Goal: Task Accomplishment & Management: Complete application form

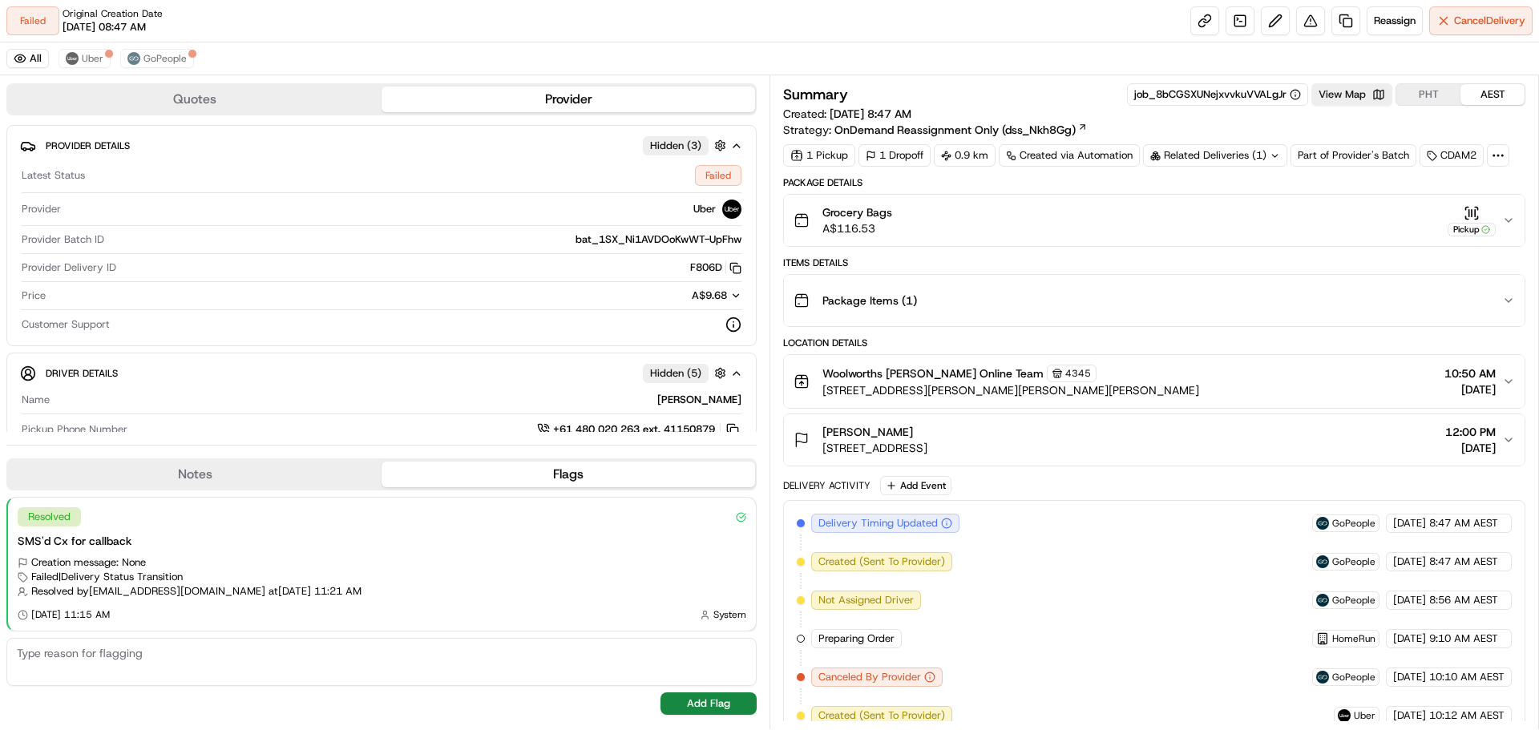
click at [1508, 215] on icon "button" at bounding box center [1508, 220] width 13 height 13
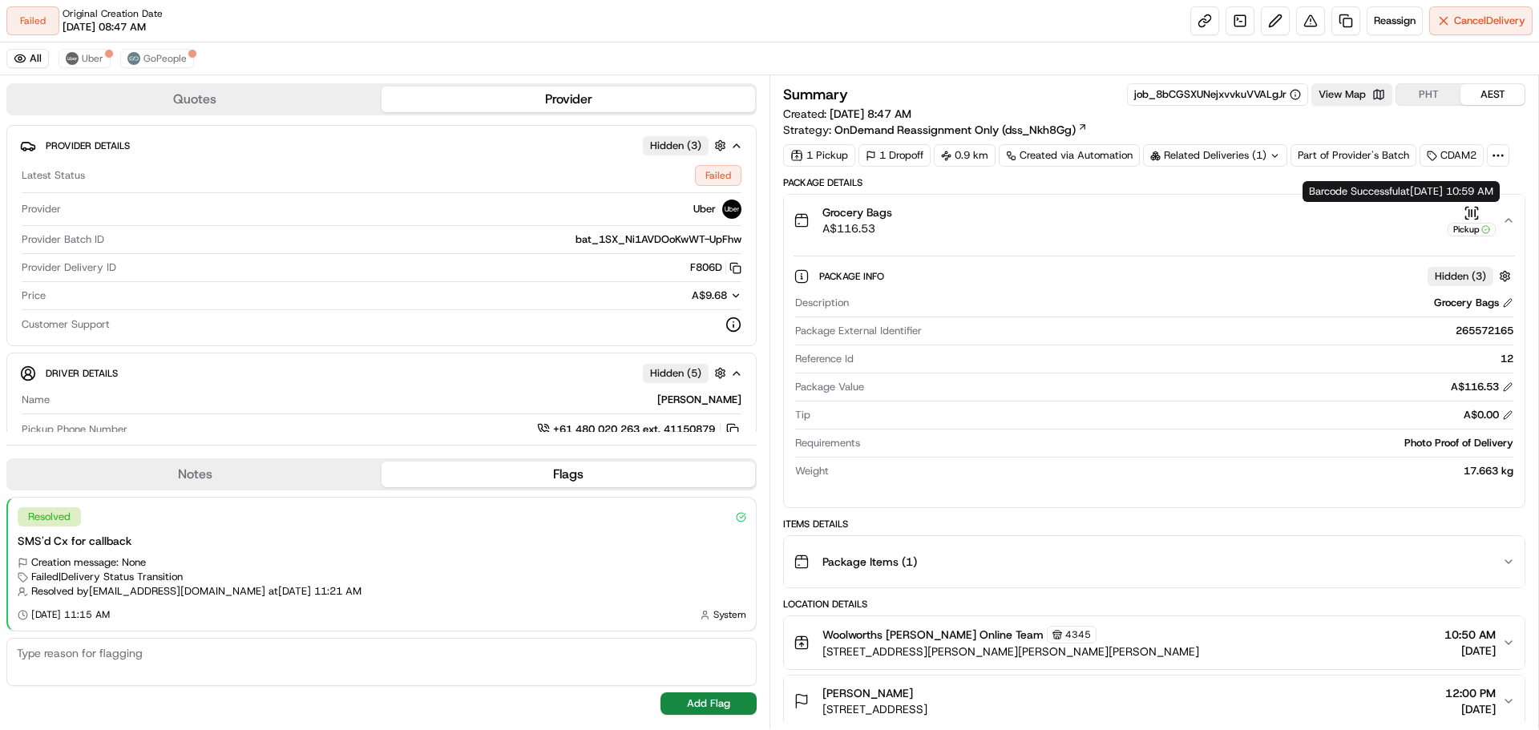
click at [1466, 216] on icon "button" at bounding box center [1467, 217] width 2 height 2
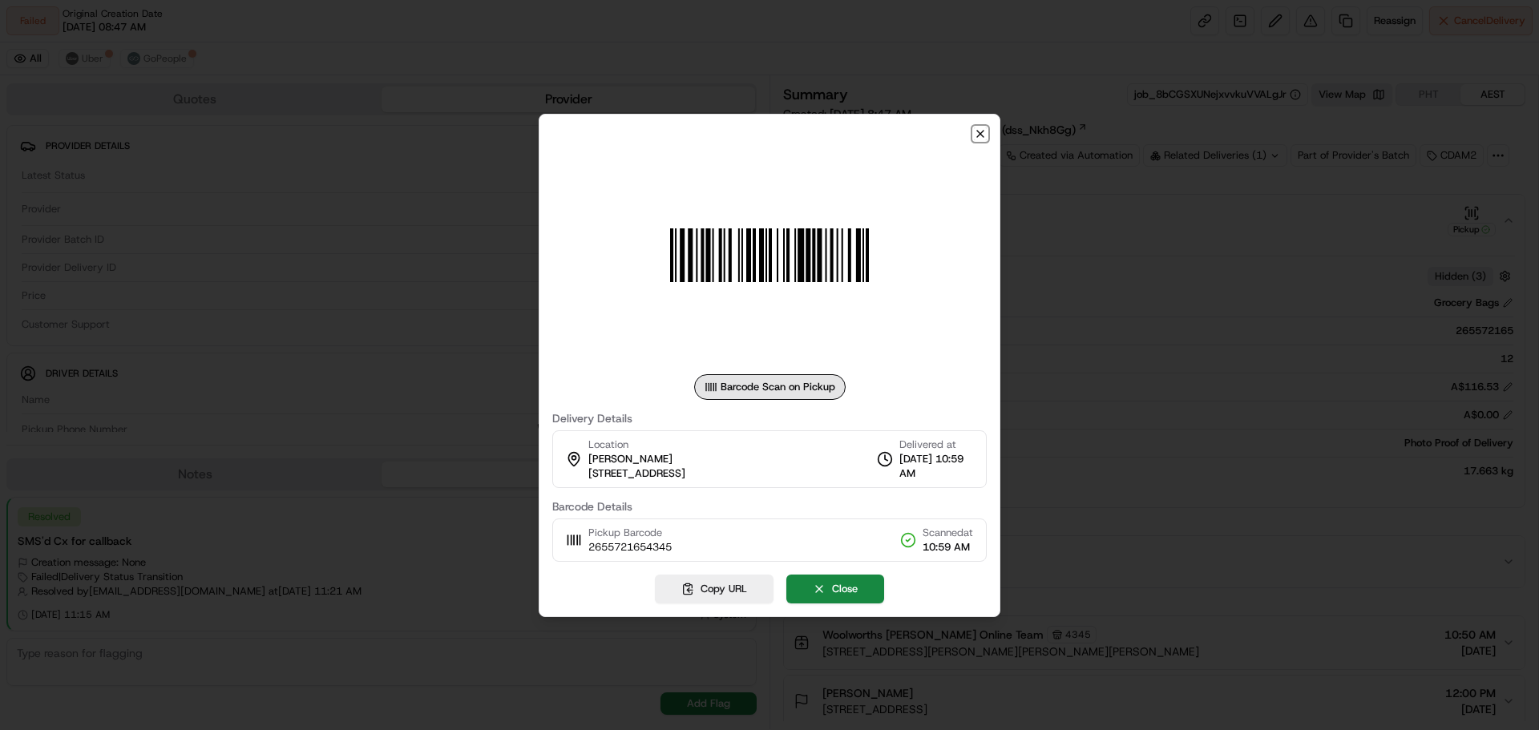
click at [982, 137] on icon "button" at bounding box center [980, 133] width 13 height 13
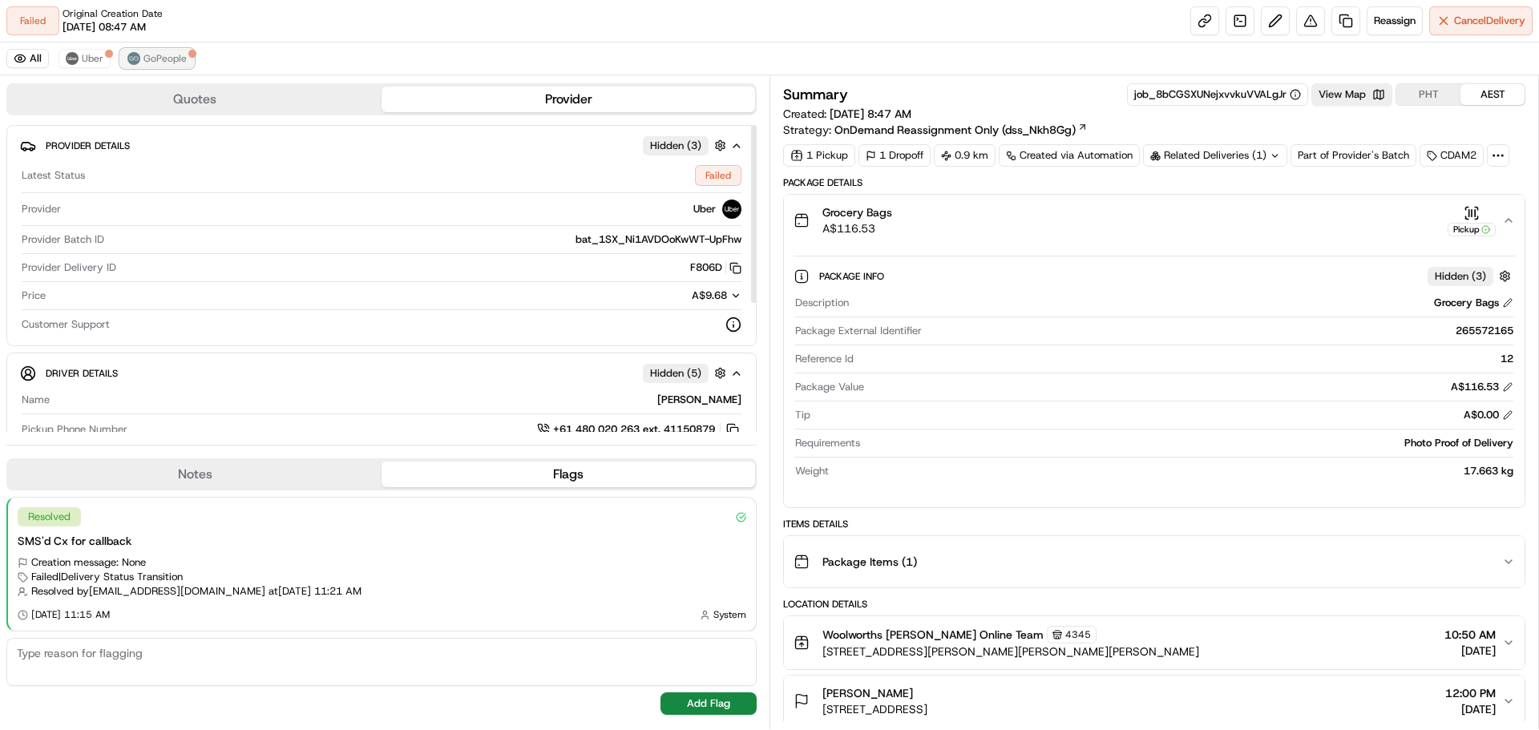
click at [162, 58] on span "GoPeople" at bounding box center [164, 58] width 43 height 13
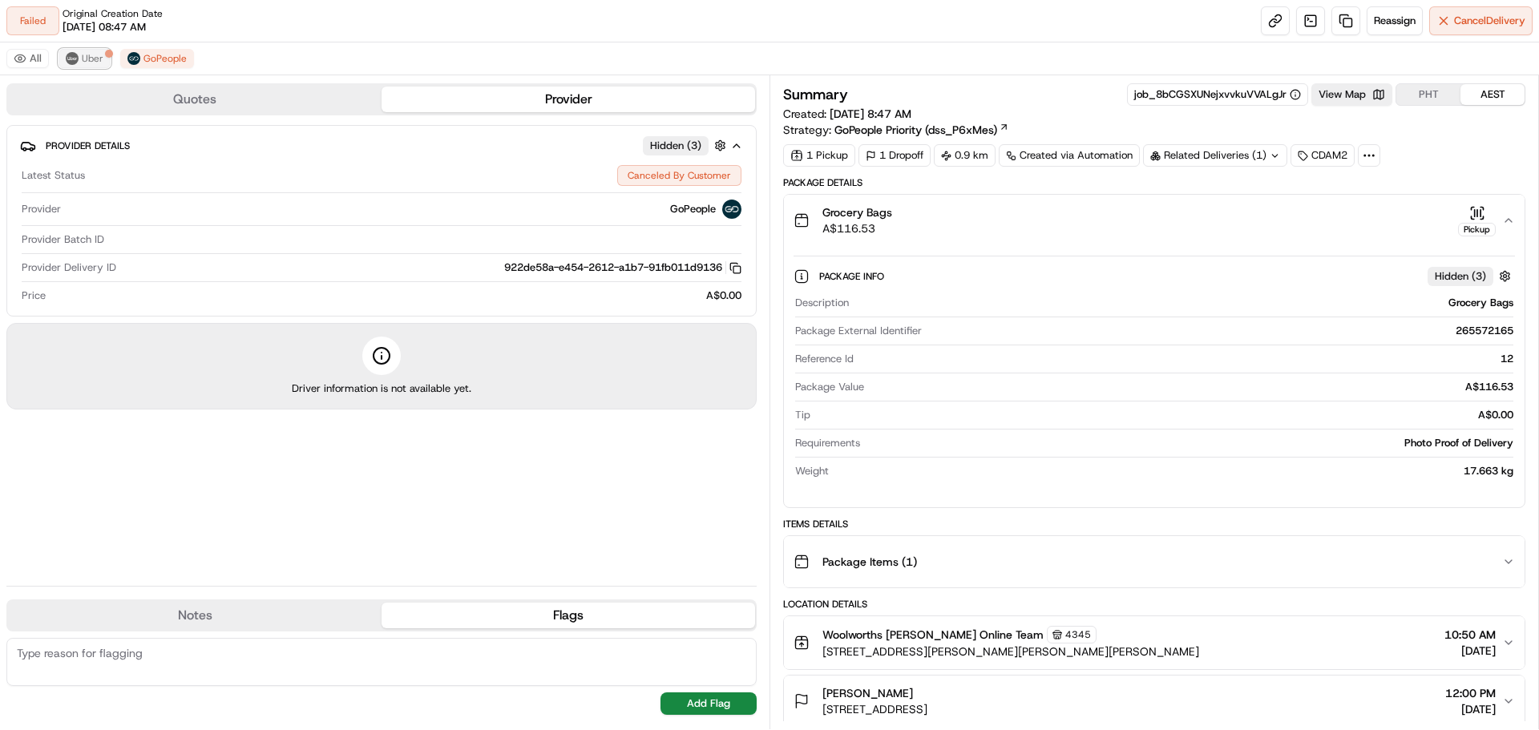
click at [89, 58] on span "Uber" at bounding box center [93, 58] width 22 height 13
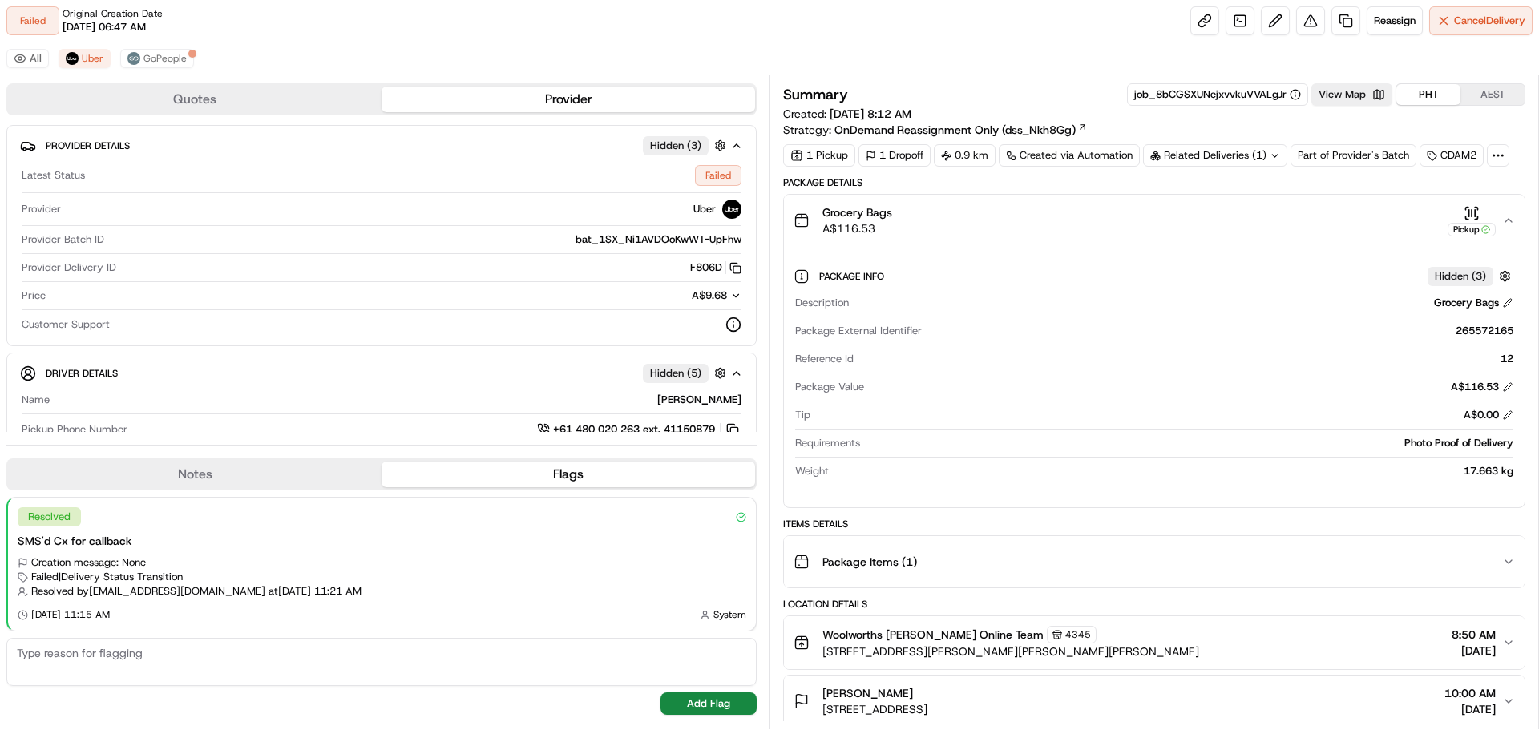
click at [1410, 88] on button "PHT" at bounding box center [1428, 94] width 64 height 21
click at [1341, 95] on button "View Map" at bounding box center [1351, 94] width 81 height 22
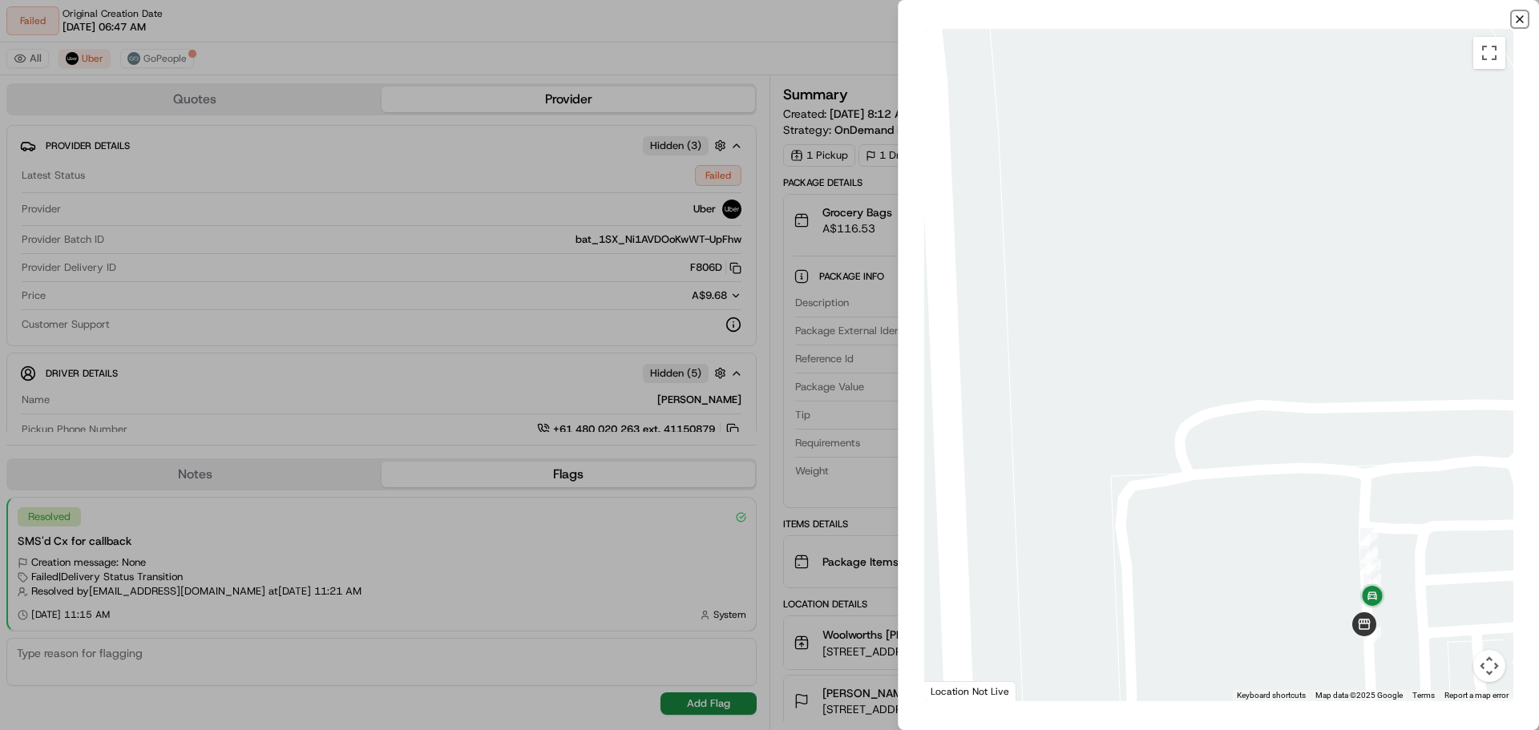
click at [1521, 14] on icon "button" at bounding box center [1519, 19] width 13 height 13
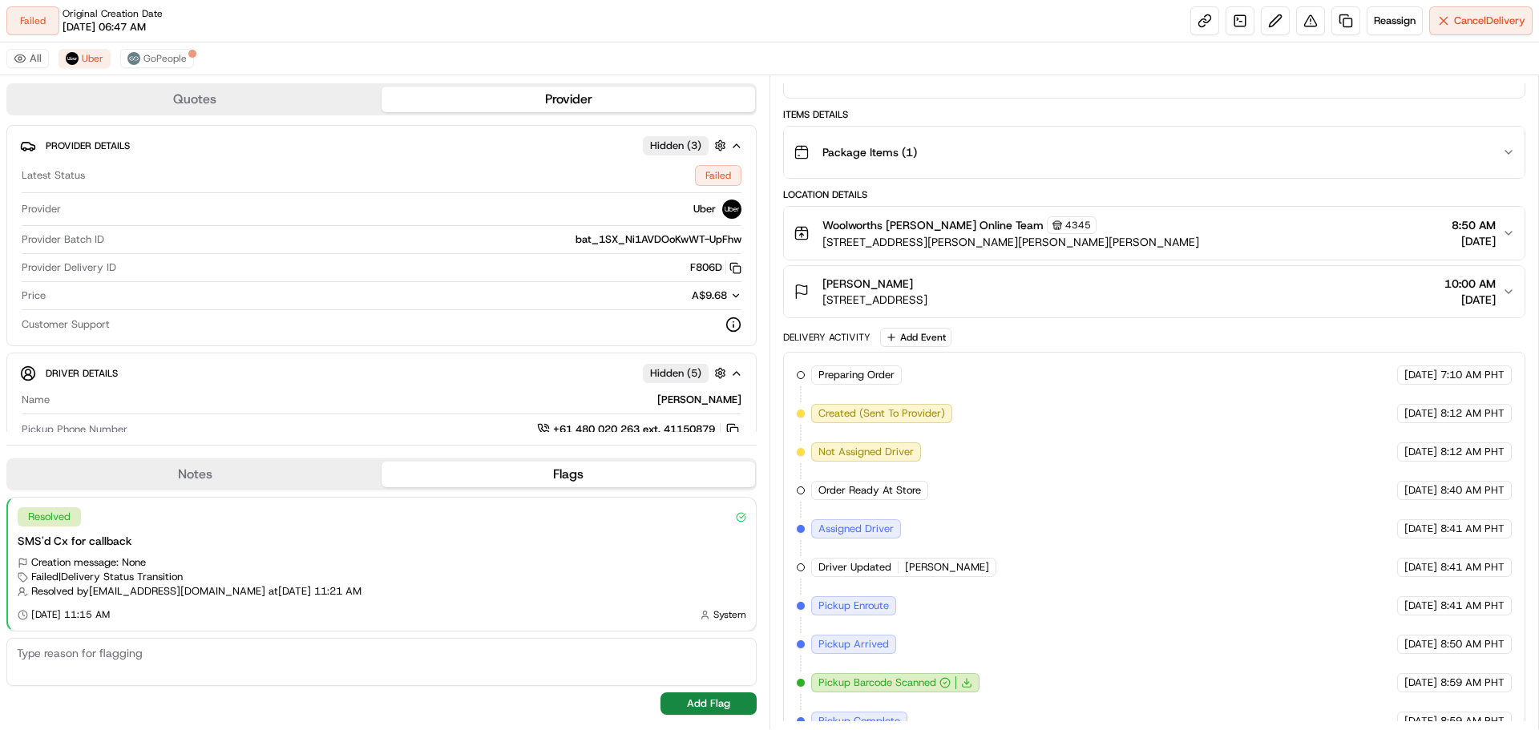
scroll to position [269, 0]
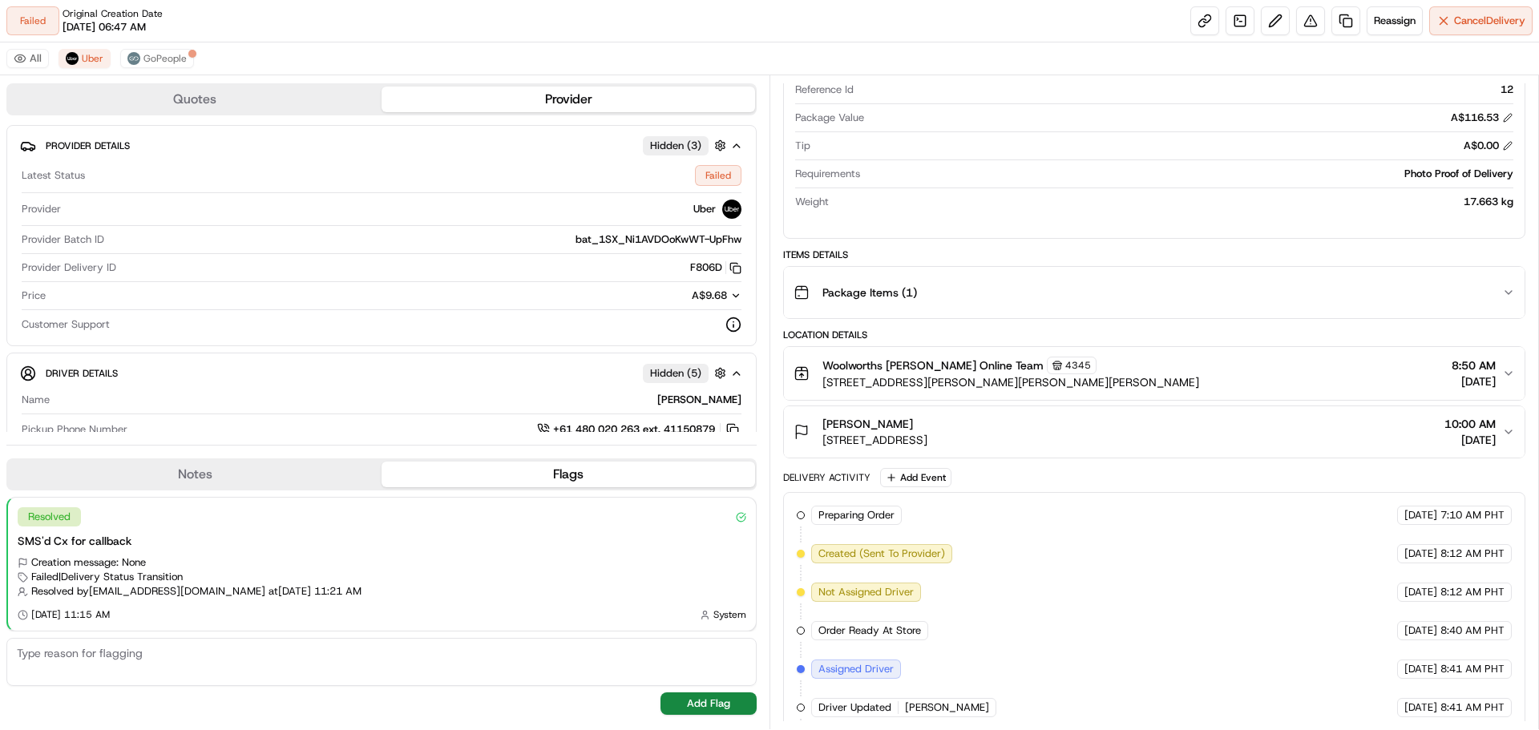
click at [1502, 430] on icon "button" at bounding box center [1508, 431] width 13 height 13
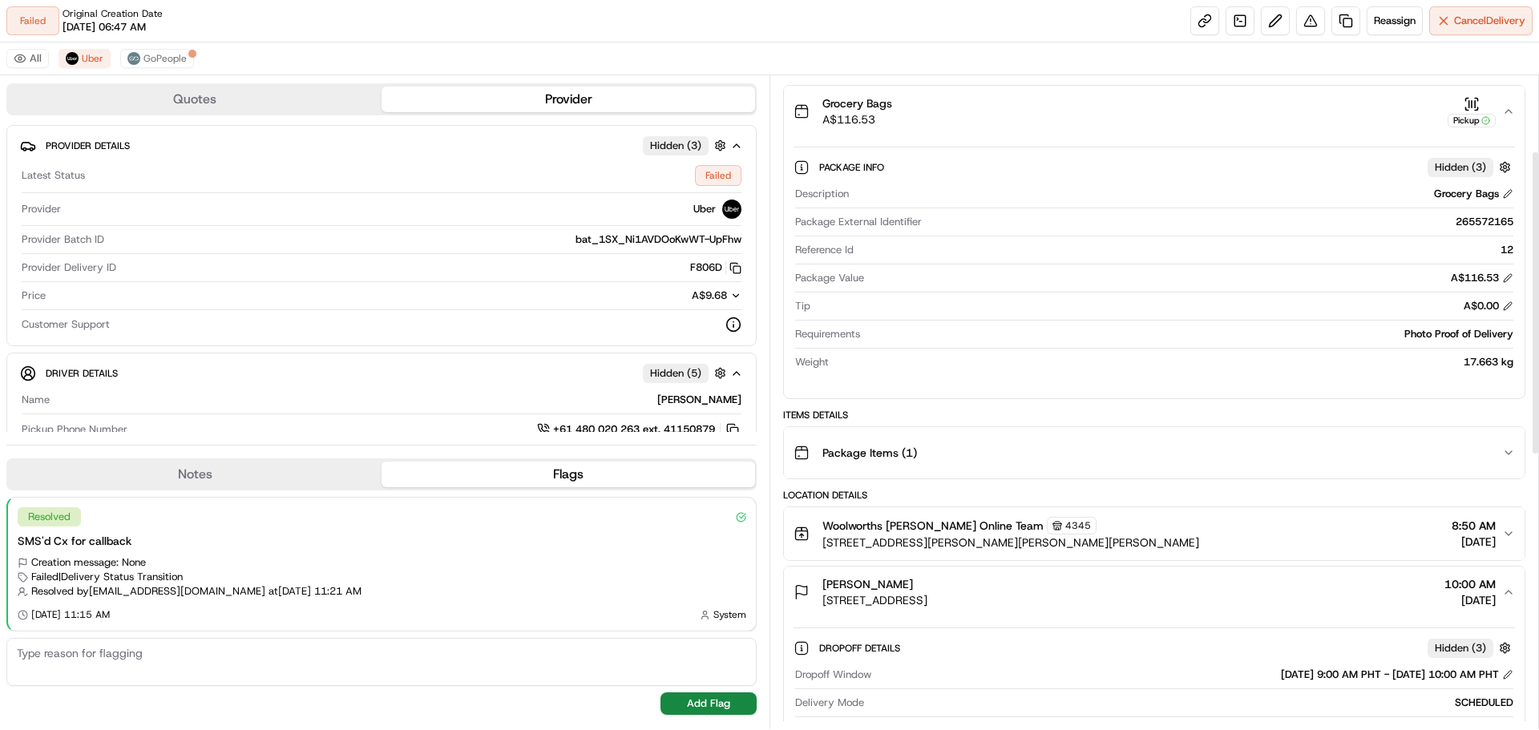
scroll to position [430, 0]
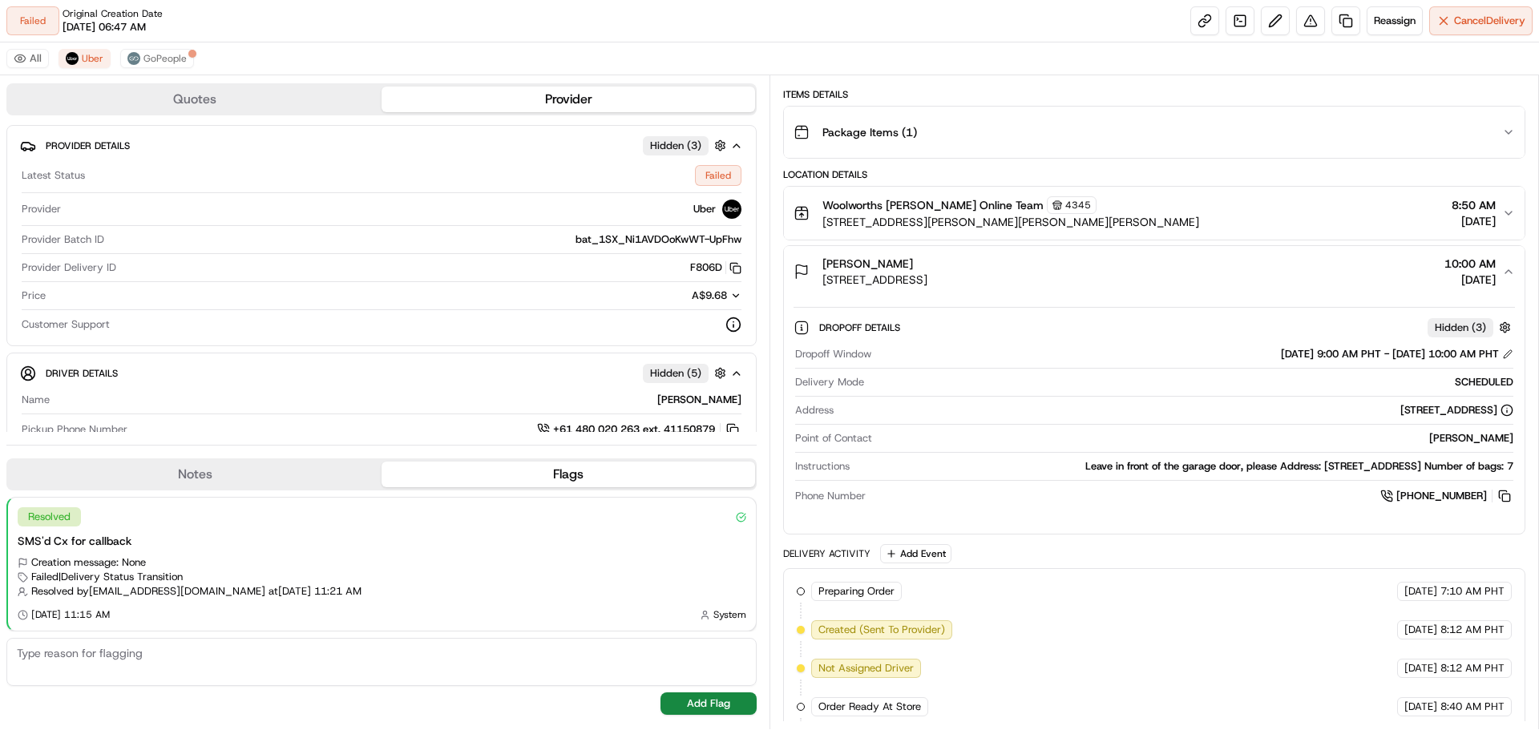
click at [1506, 272] on icon "button" at bounding box center [1508, 271] width 13 height 13
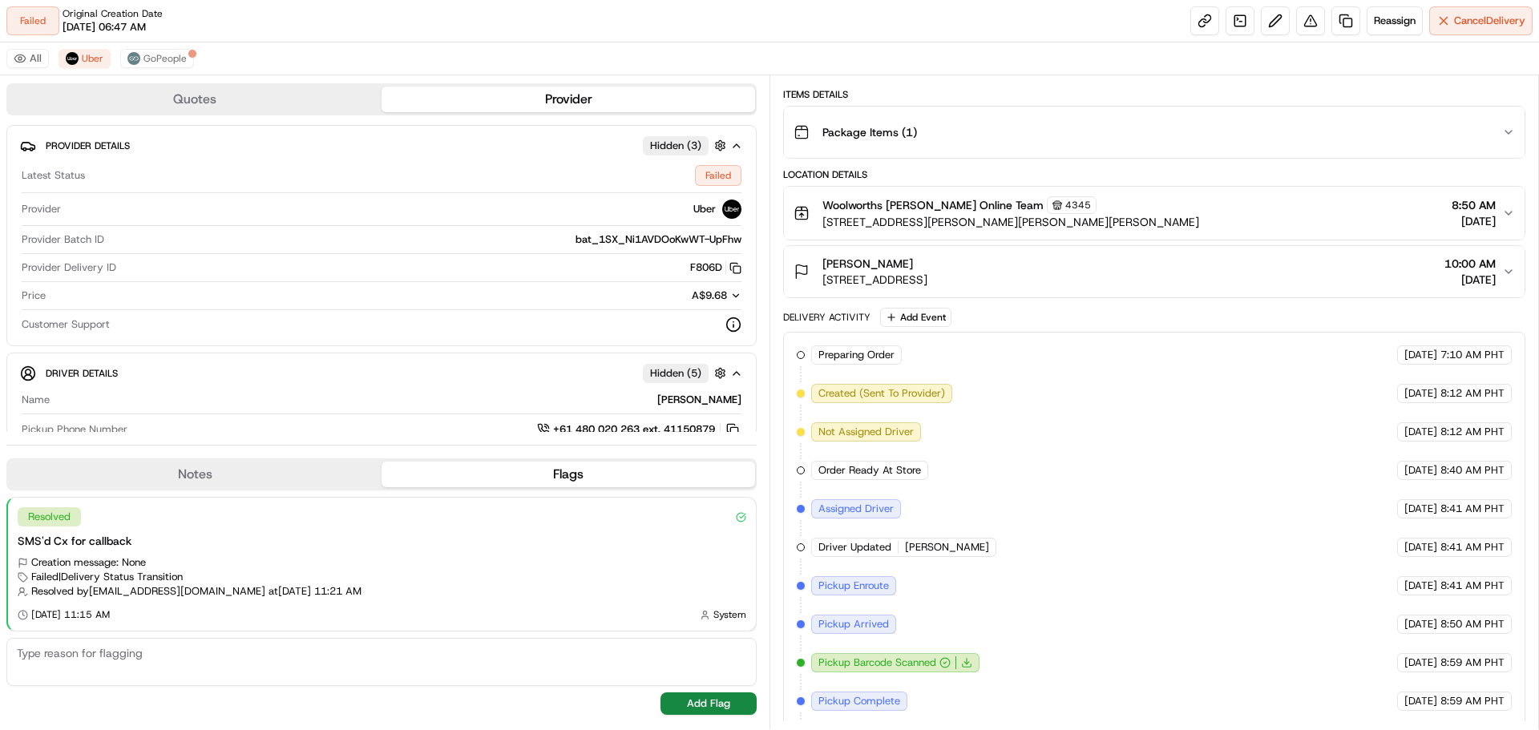
drag, startPoint x: 1506, startPoint y: 269, endPoint x: 1496, endPoint y: 266, distance: 10.9
click at [1506, 269] on icon "button" at bounding box center [1508, 271] width 13 height 13
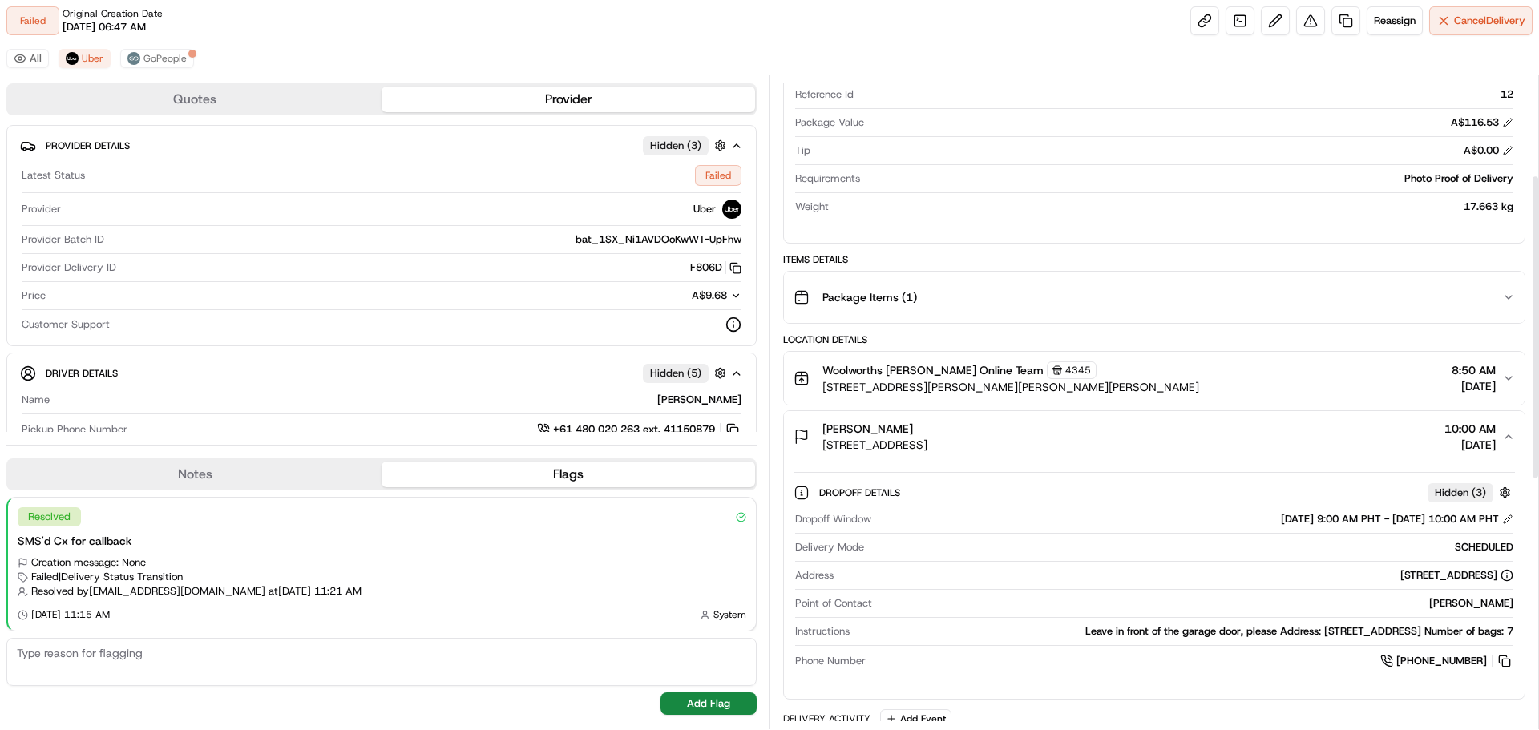
scroll to position [105, 0]
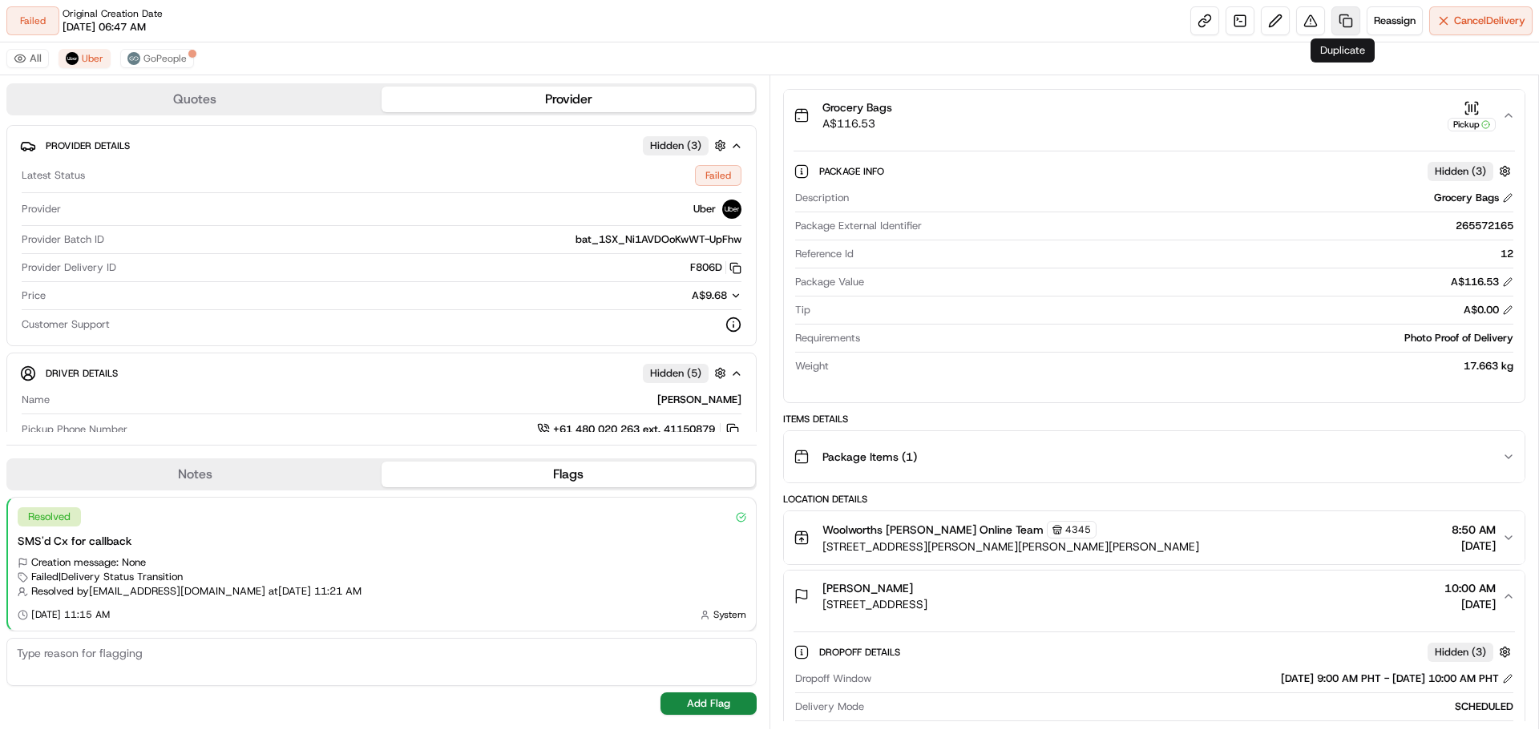
click at [1337, 16] on link at bounding box center [1345, 20] width 29 height 29
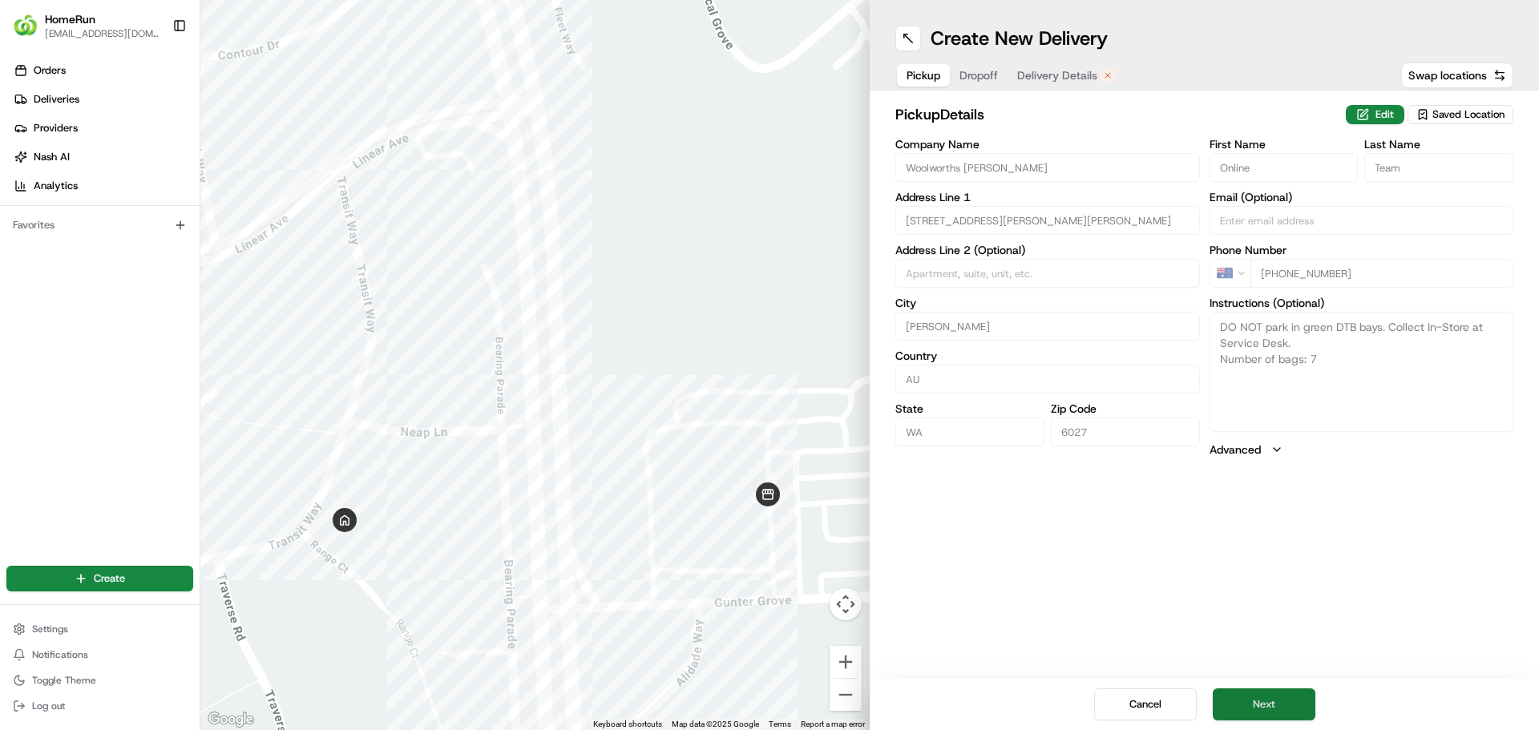
click at [1260, 709] on button "Next" at bounding box center [1263, 704] width 103 height 32
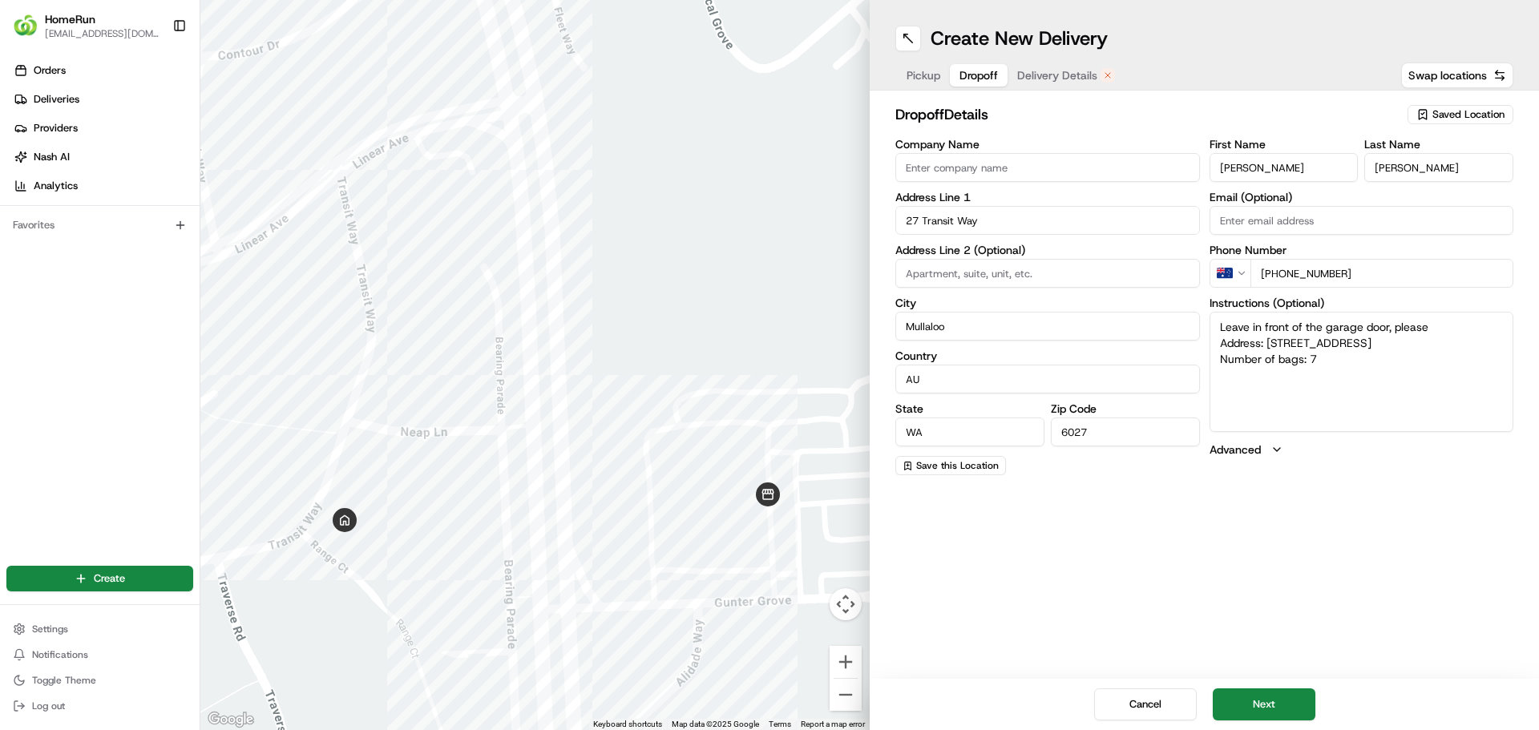
click at [1213, 324] on textarea "Leave in front of the garage door, please Address: [STREET_ADDRESS] Number of b…" at bounding box center [1361, 372] width 305 height 120
click at [1264, 362] on textarea "HOUSE CNR RANGE COURT AND TRANSIT WAY. WHITE GARAGE Leave in front of the garag…" at bounding box center [1361, 372] width 305 height 120
type textarea "HOUSE CNR RANGE COURT AND TRANSIT WAY. WHITE GARAGE Leave in front of the garag…"
click at [1273, 704] on button "Next" at bounding box center [1263, 704] width 103 height 32
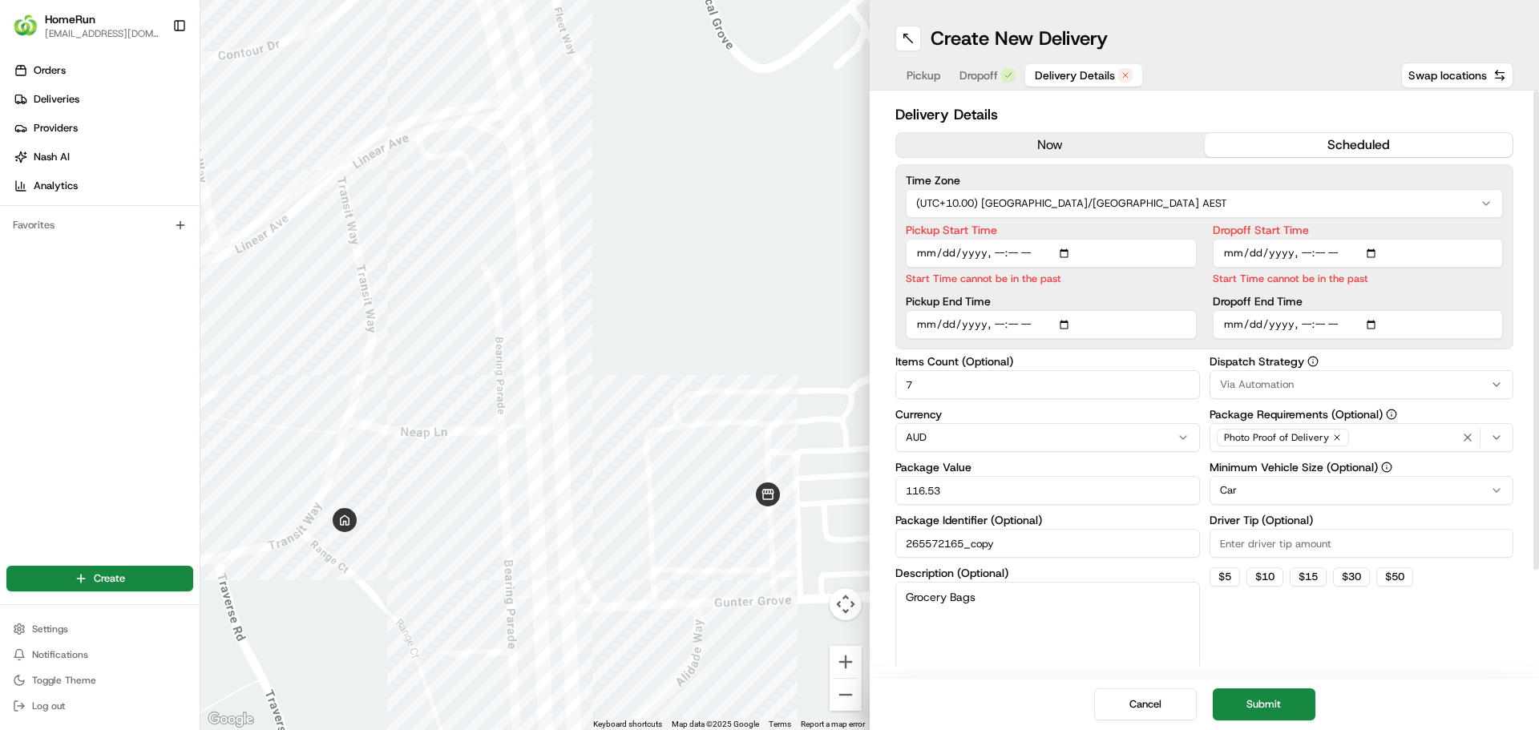
click at [1004, 208] on html "HomeRun [EMAIL_ADDRESS][DOMAIN_NAME] Toggle Sidebar Orders Deliveries Providers…" at bounding box center [769, 365] width 1539 height 730
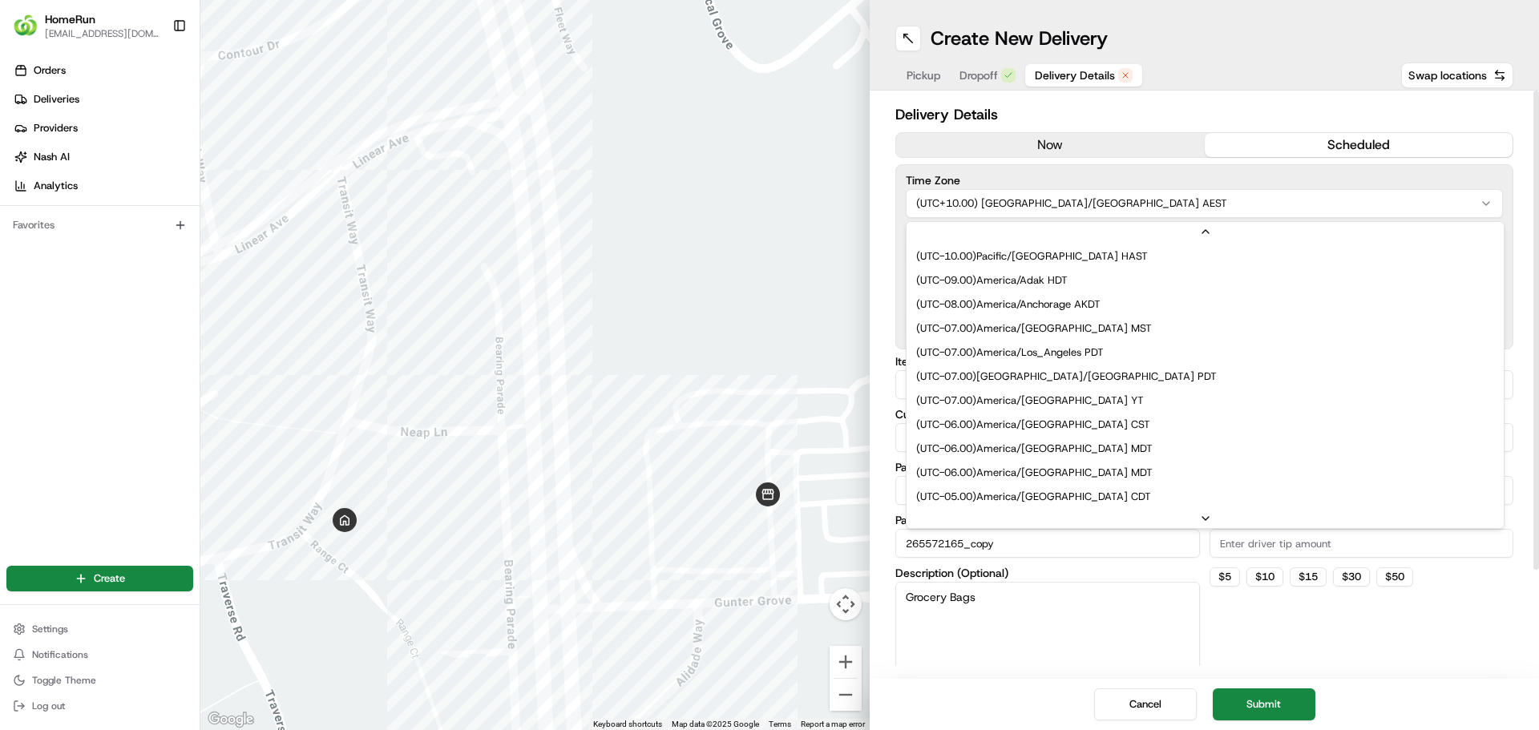
scroll to position [505, 0]
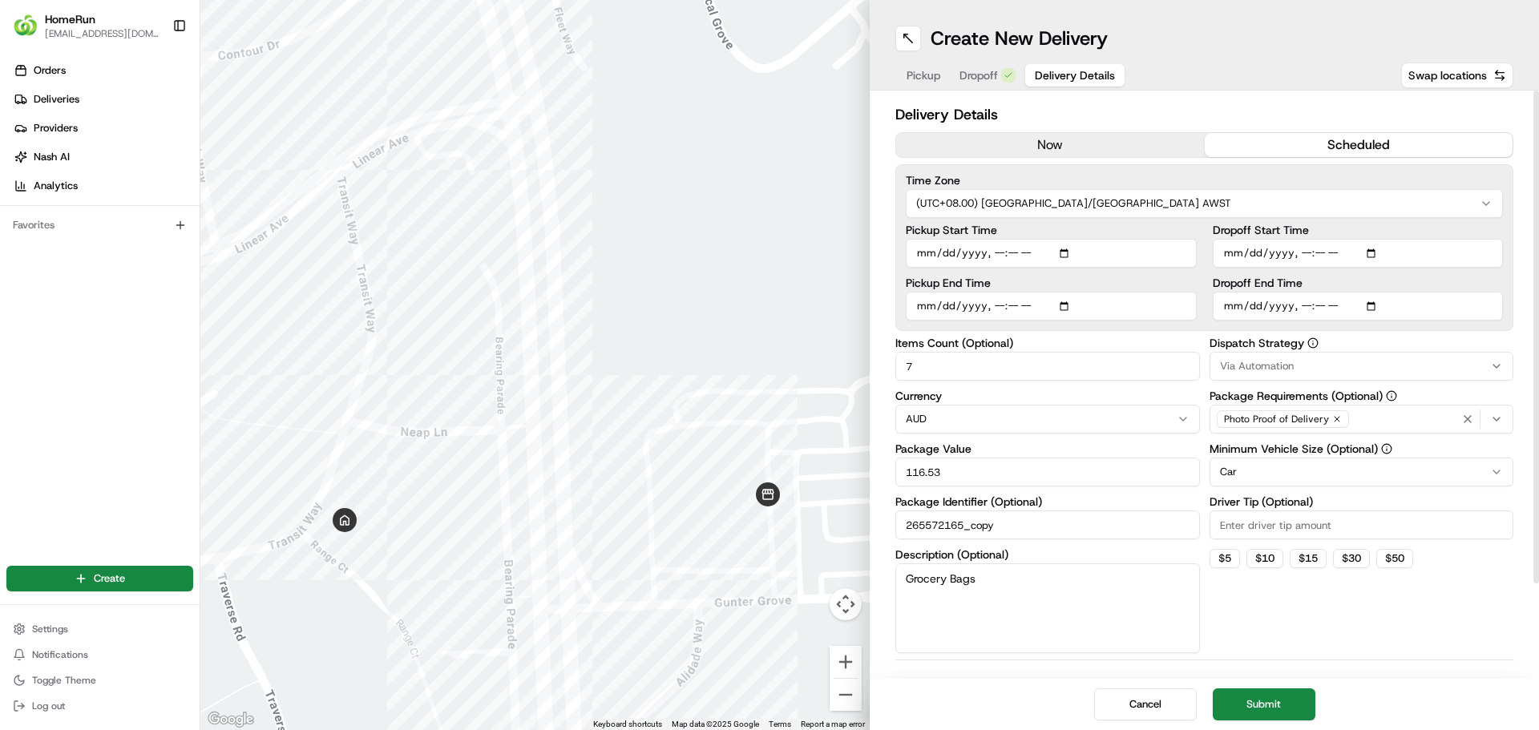
click at [988, 252] on input "Pickup Start Time" at bounding box center [1050, 253] width 291 height 29
click at [1011, 251] on input "Pickup Start Time" at bounding box center [1050, 253] width 291 height 29
type input "[DATE]T10:00"
click at [994, 255] on input "Pickup Start Time" at bounding box center [1050, 253] width 291 height 29
type input "[DATE]T09:50"
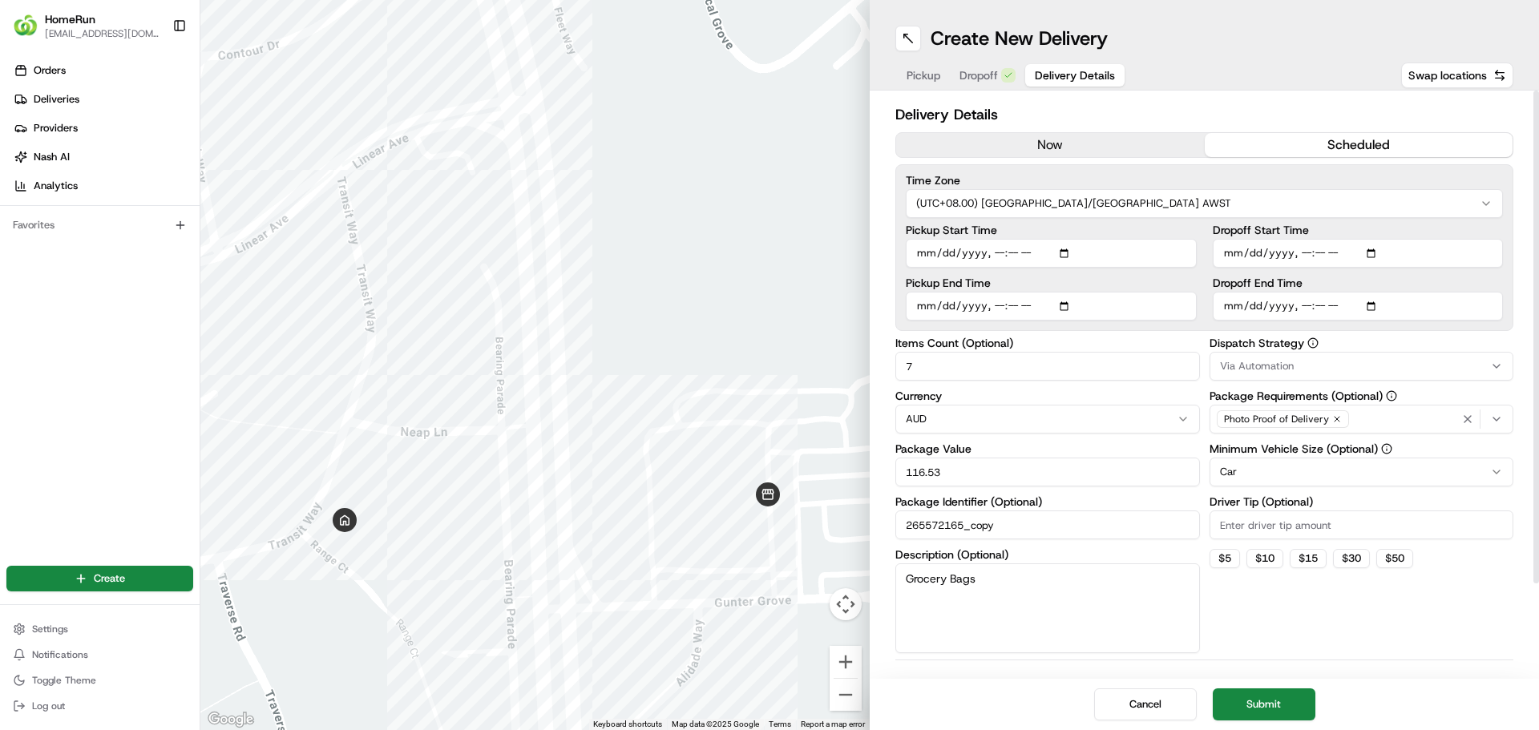
type input "[DATE]T10:00"
type input "[DATE]T23:00"
drag, startPoint x: 1279, startPoint y: 710, endPoint x: 1203, endPoint y: 668, distance: 86.8
click at [1278, 710] on button "Submit" at bounding box center [1263, 704] width 103 height 32
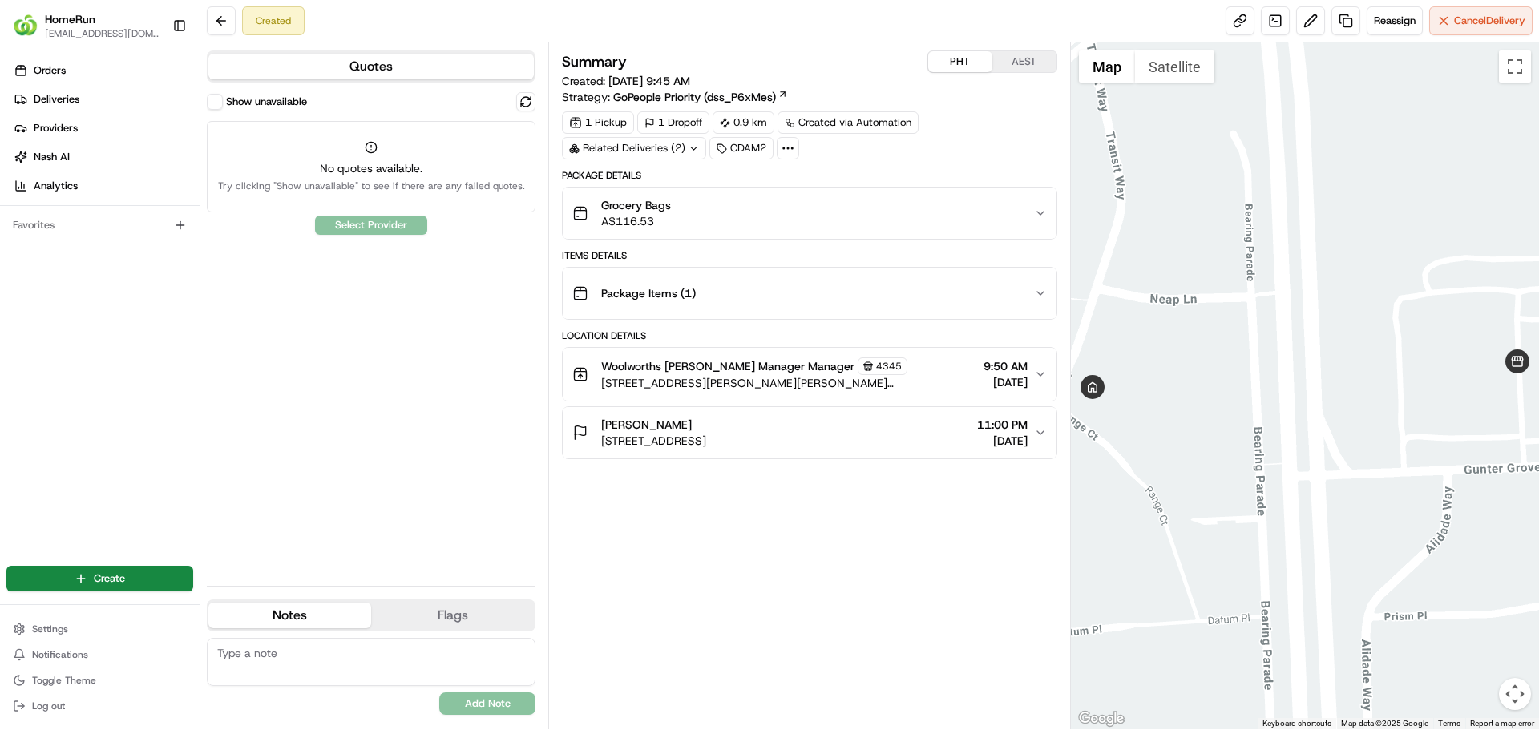
click at [1036, 427] on icon "button" at bounding box center [1040, 432] width 13 height 13
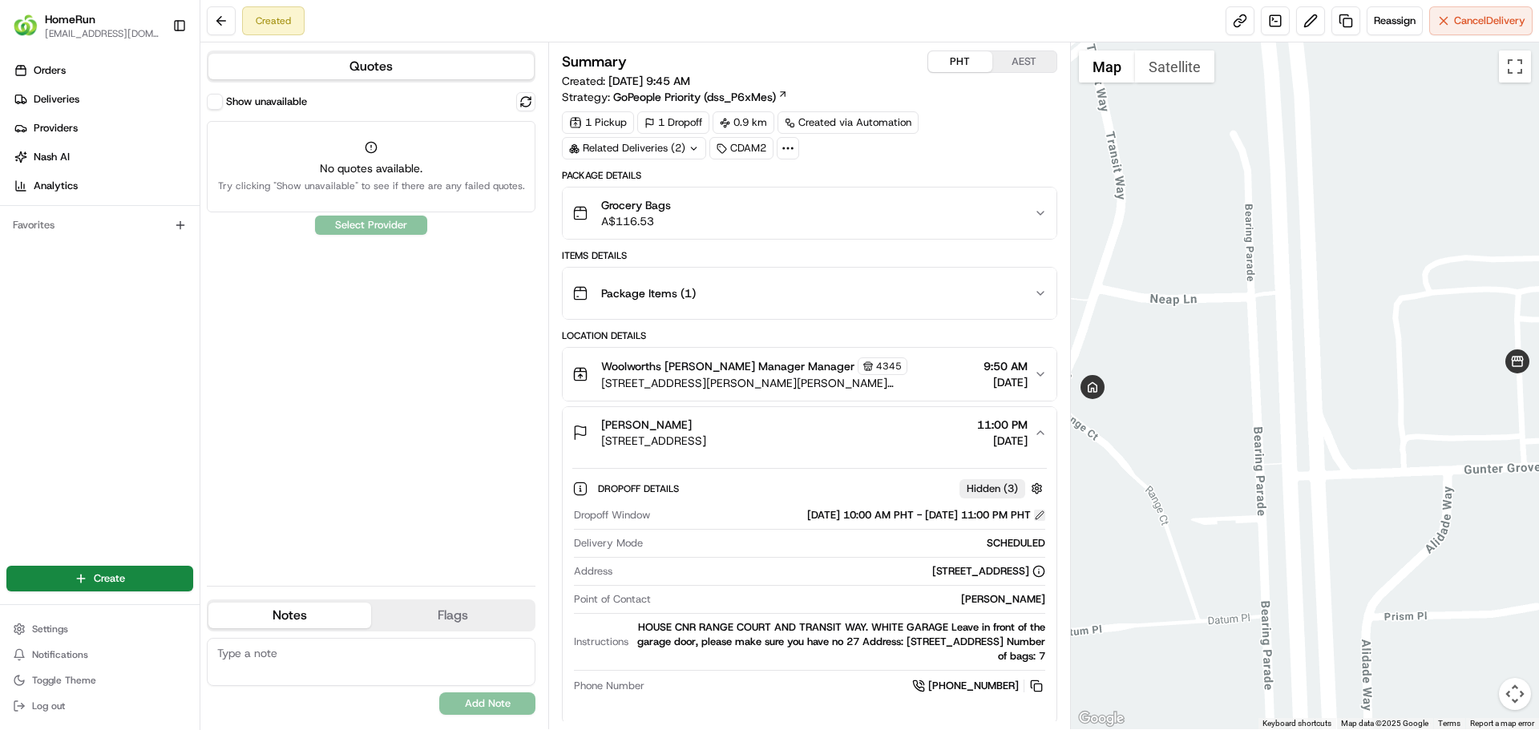
click at [1039, 514] on button at bounding box center [1039, 515] width 11 height 11
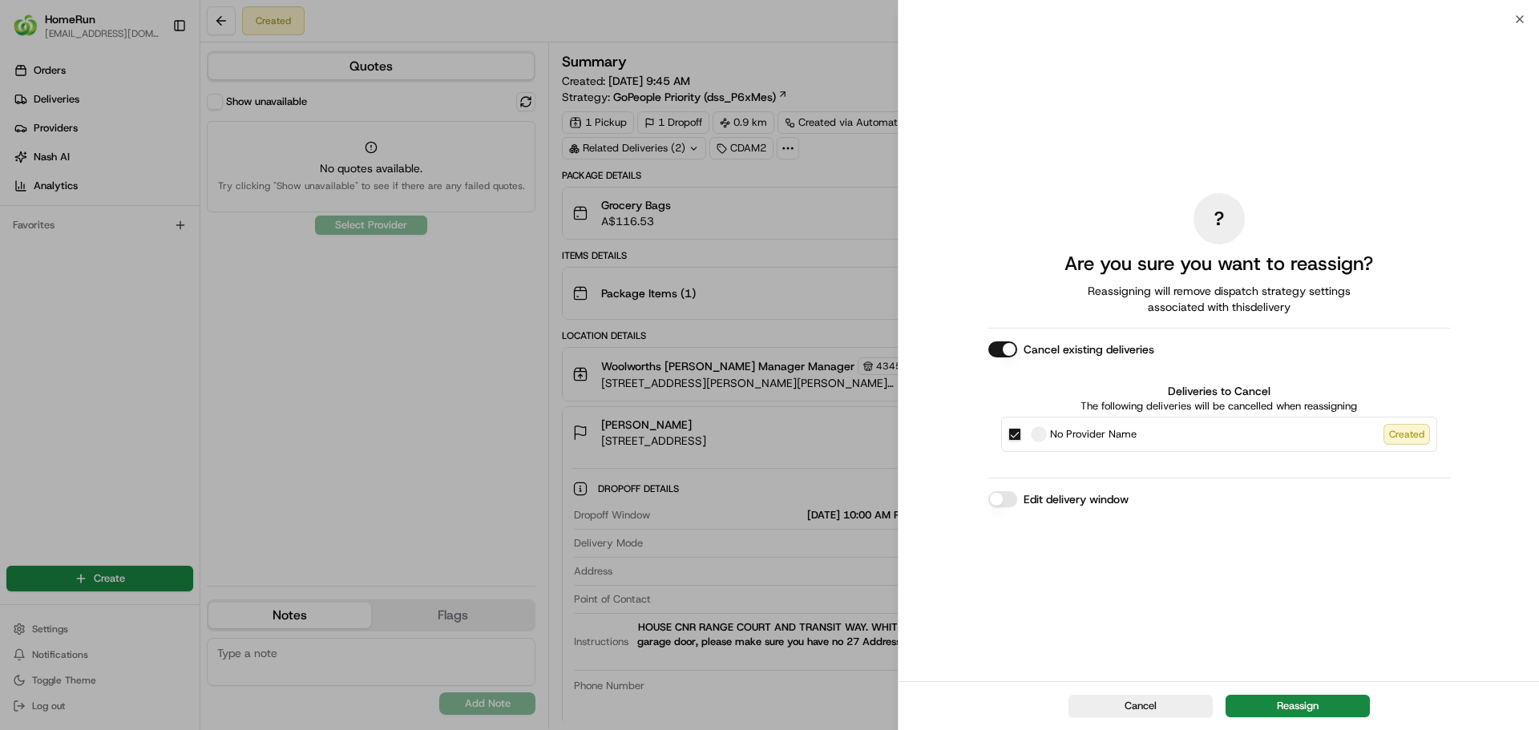
click at [998, 499] on button "Edit delivery window" at bounding box center [1002, 499] width 29 height 16
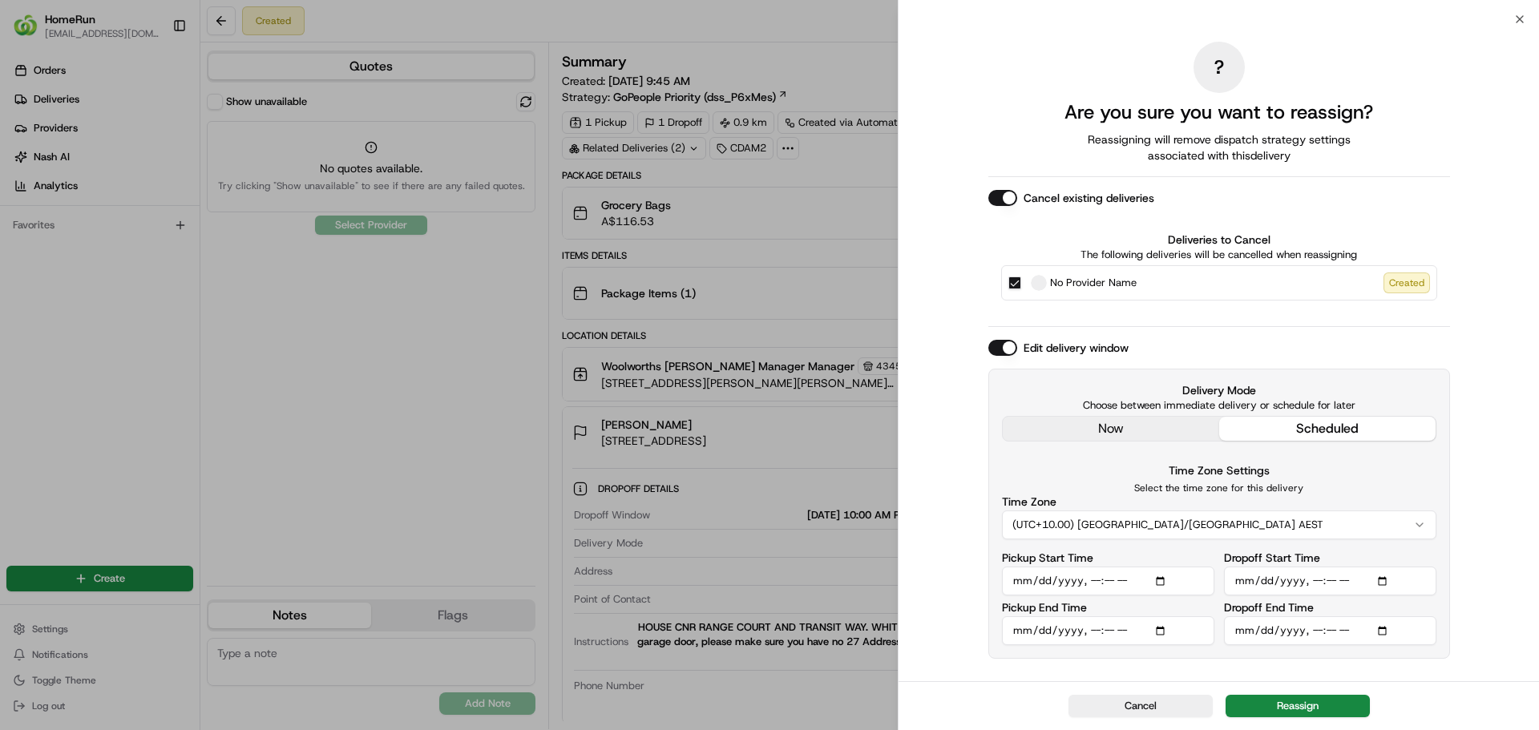
click at [1147, 521] on button "(UTC+10.00) [GEOGRAPHIC_DATA]/[GEOGRAPHIC_DATA] AEST" at bounding box center [1219, 524] width 434 height 29
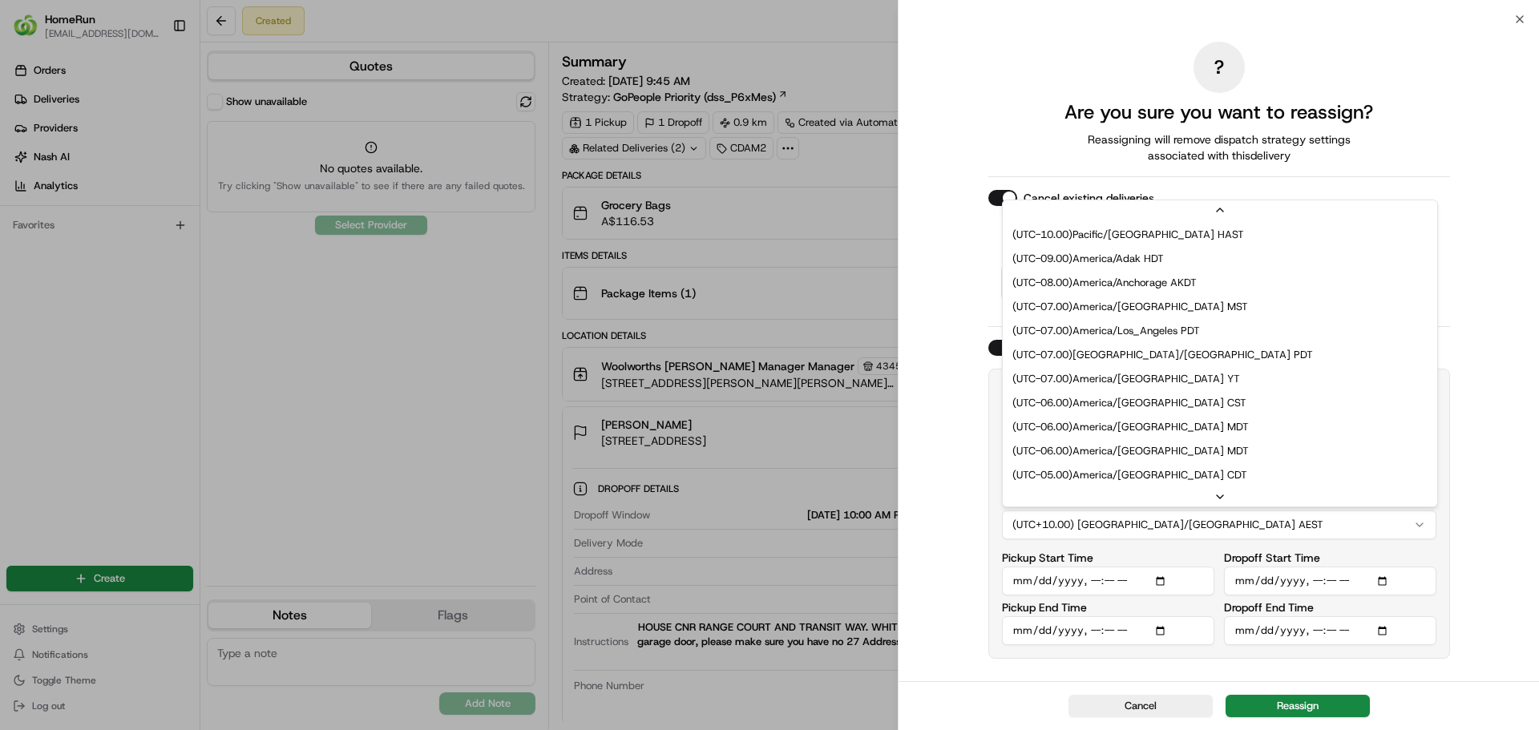
scroll to position [505, 0]
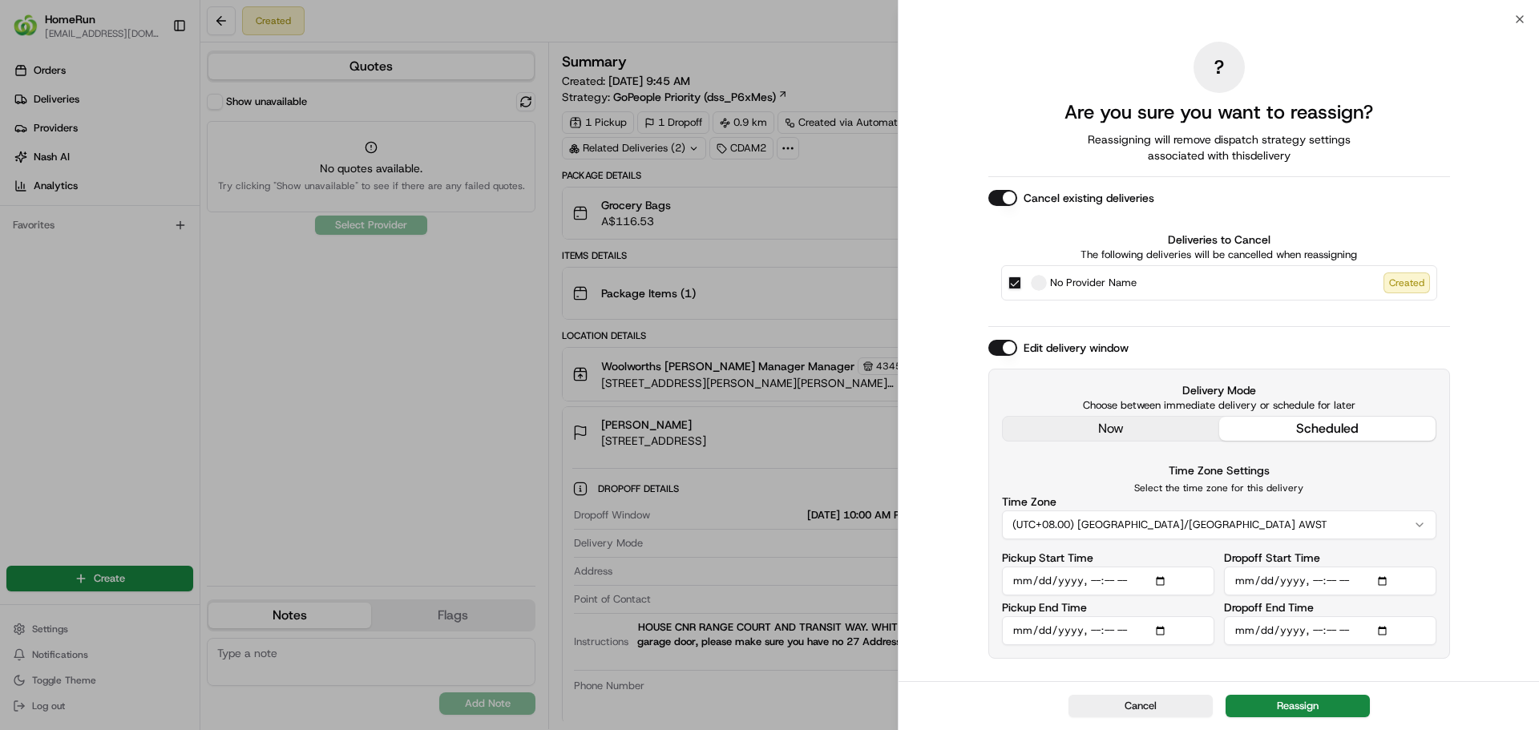
click at [1091, 579] on input "Pickup Start Time" at bounding box center [1108, 581] width 212 height 29
type input "[DATE]T09:50"
type input "[DATE]T10:15"
type input "[DATE]T10:10"
type input "[DATE]T11:00"
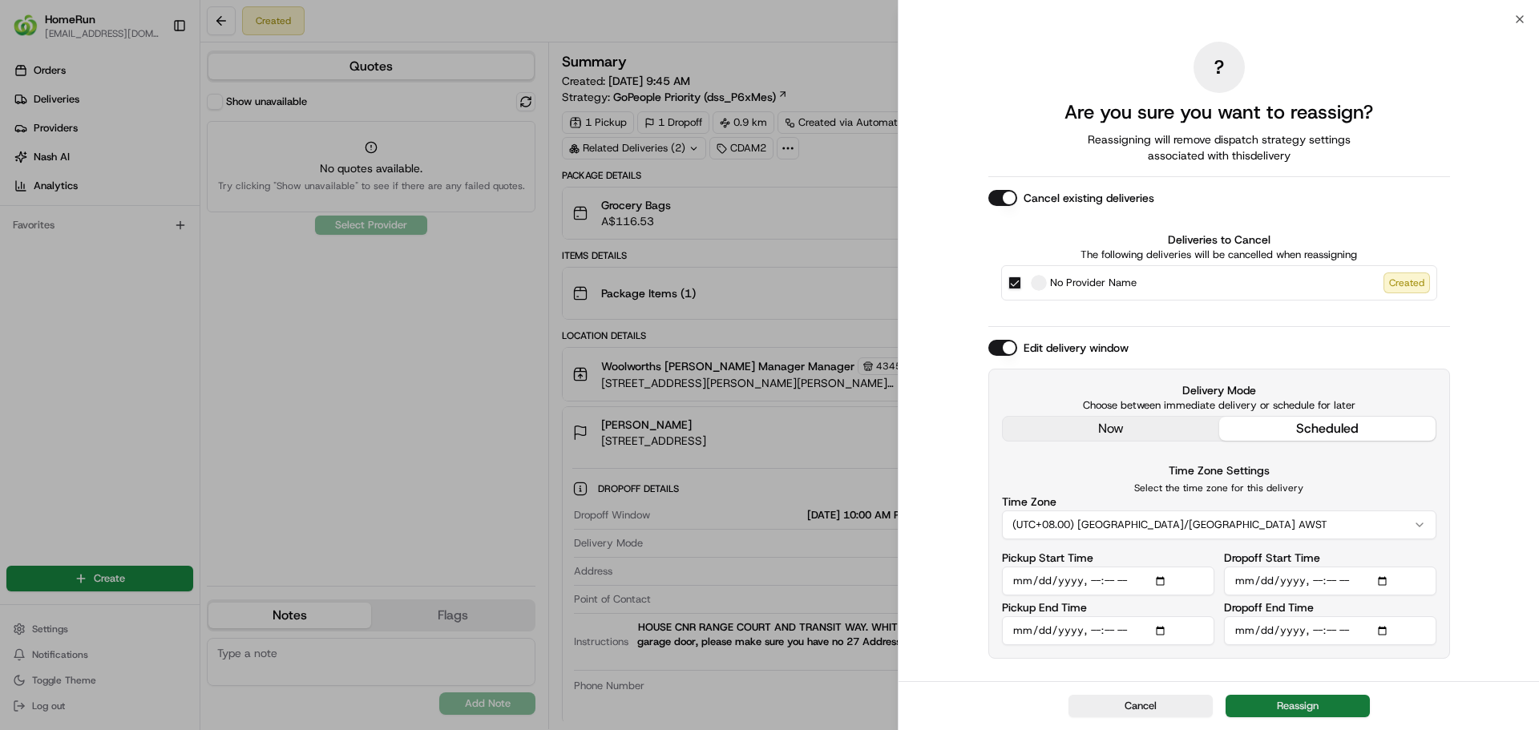
click at [1293, 711] on button "Reassign" at bounding box center [1297, 706] width 144 height 22
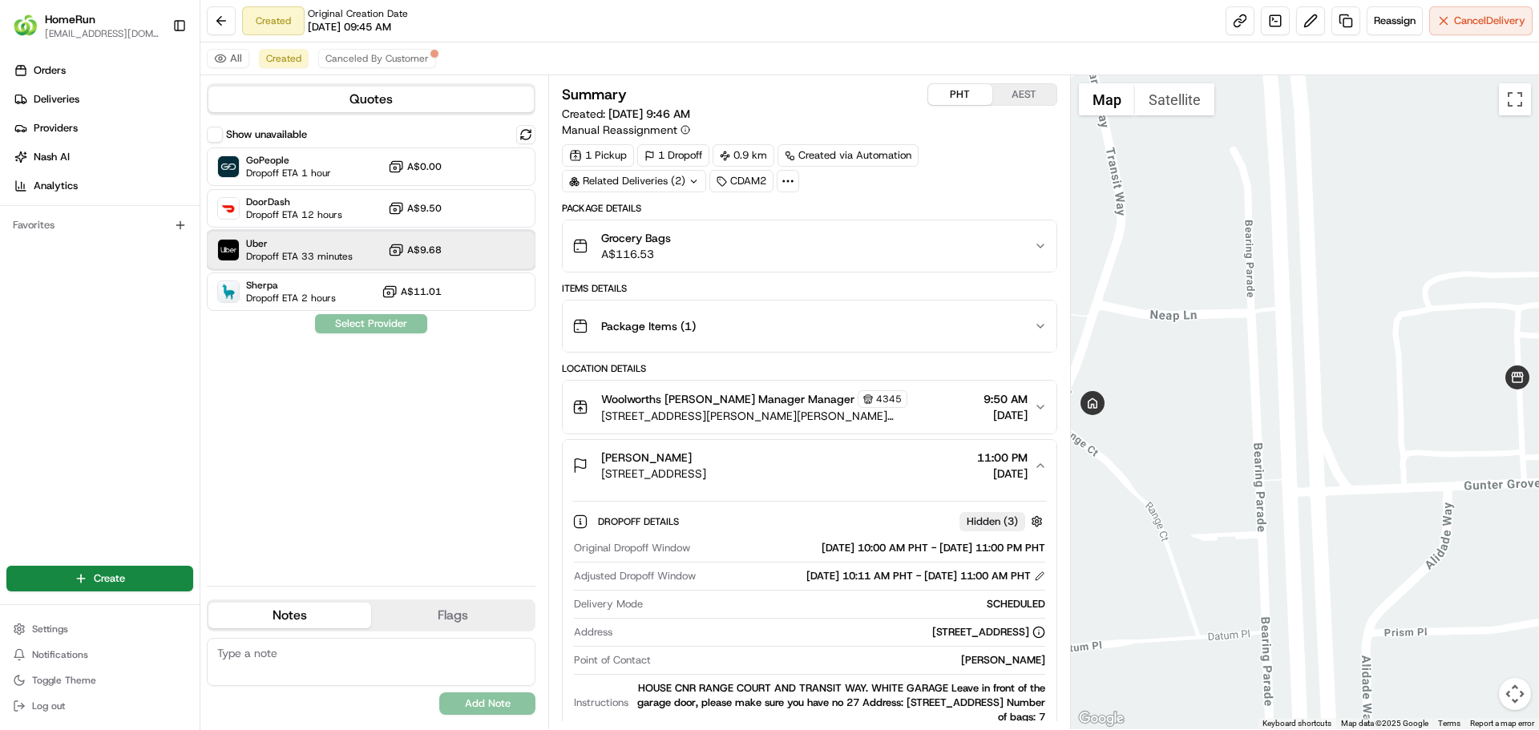
click at [355, 245] on div "Uber Dropoff ETA 33 minutes A$9.68" at bounding box center [371, 250] width 329 height 38
click at [372, 325] on button "Assign Provider" at bounding box center [371, 323] width 114 height 19
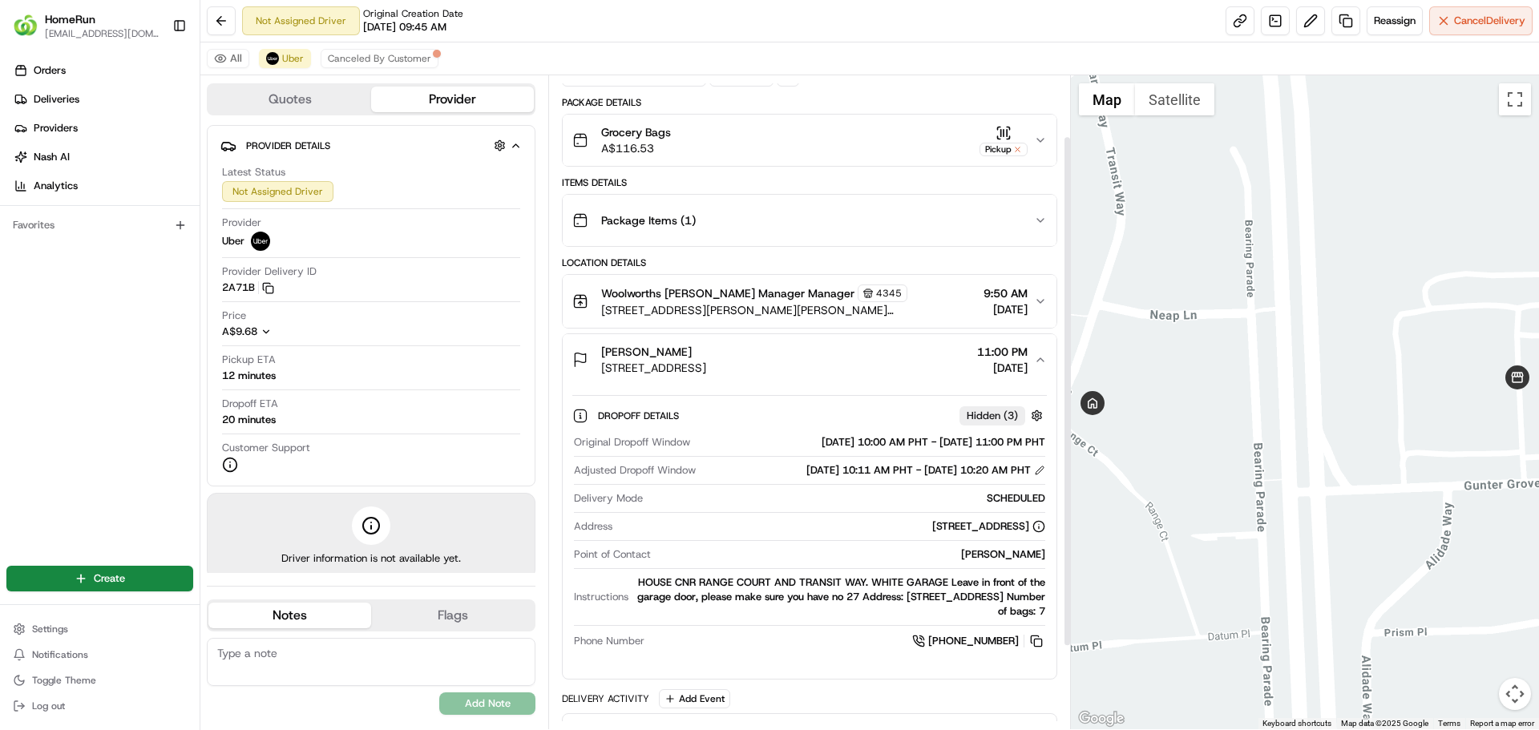
scroll to position [183, 0]
